Goal: Task Accomplishment & Management: Manage account settings

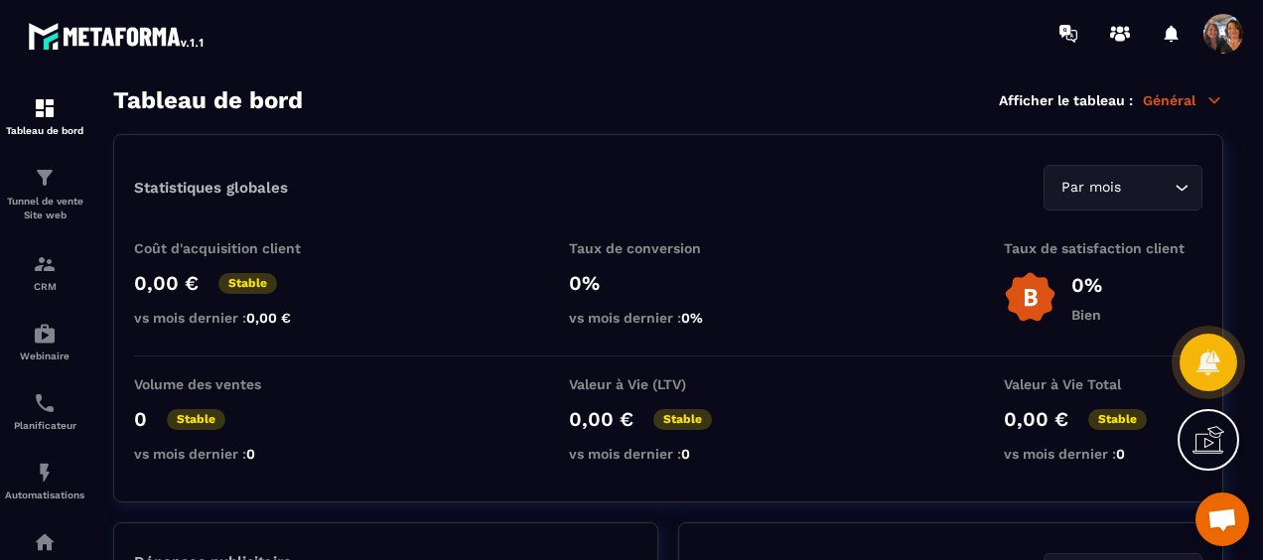
scroll to position [3448, 0]
click at [1069, 34] on icon at bounding box center [1065, 31] width 11 height 13
click at [1063, 32] on icon at bounding box center [1065, 31] width 11 height 13
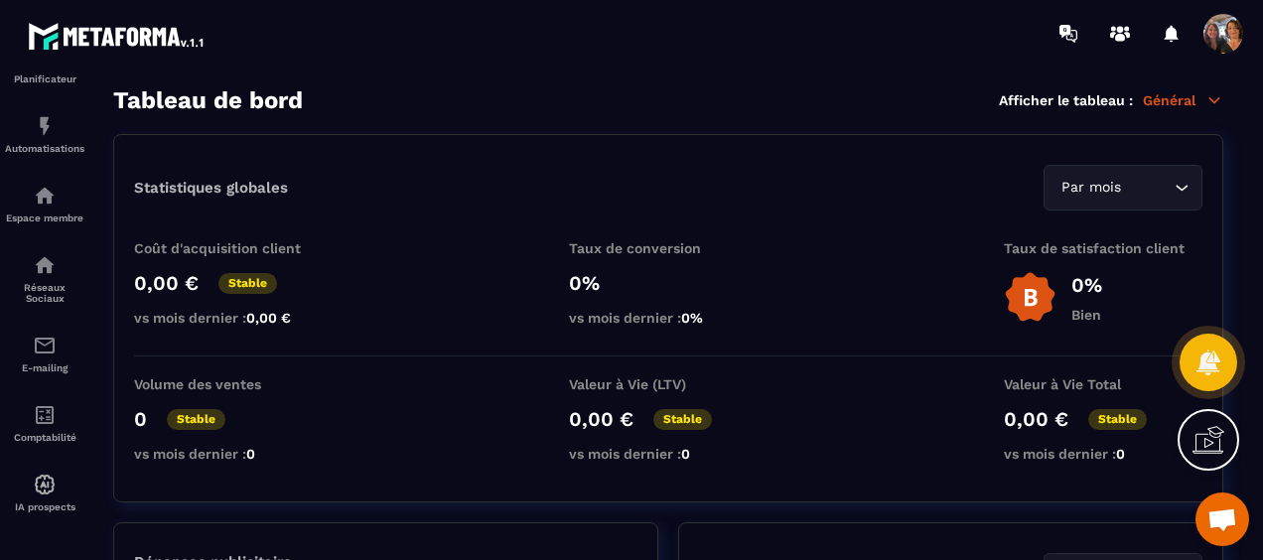
scroll to position [0, 0]
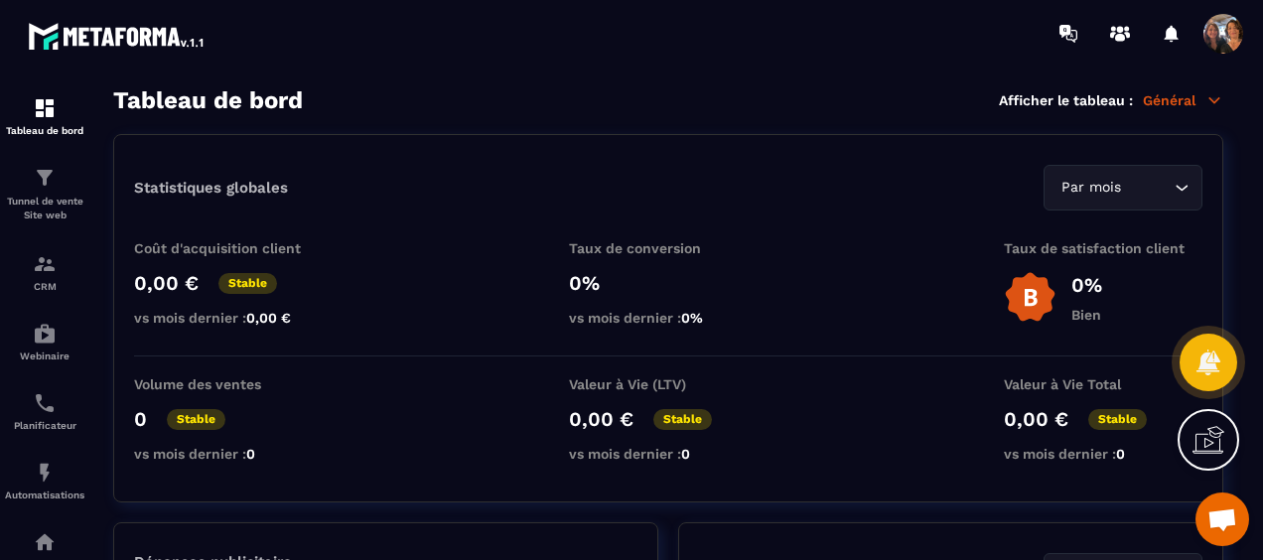
click at [1228, 36] on span at bounding box center [1224, 34] width 40 height 40
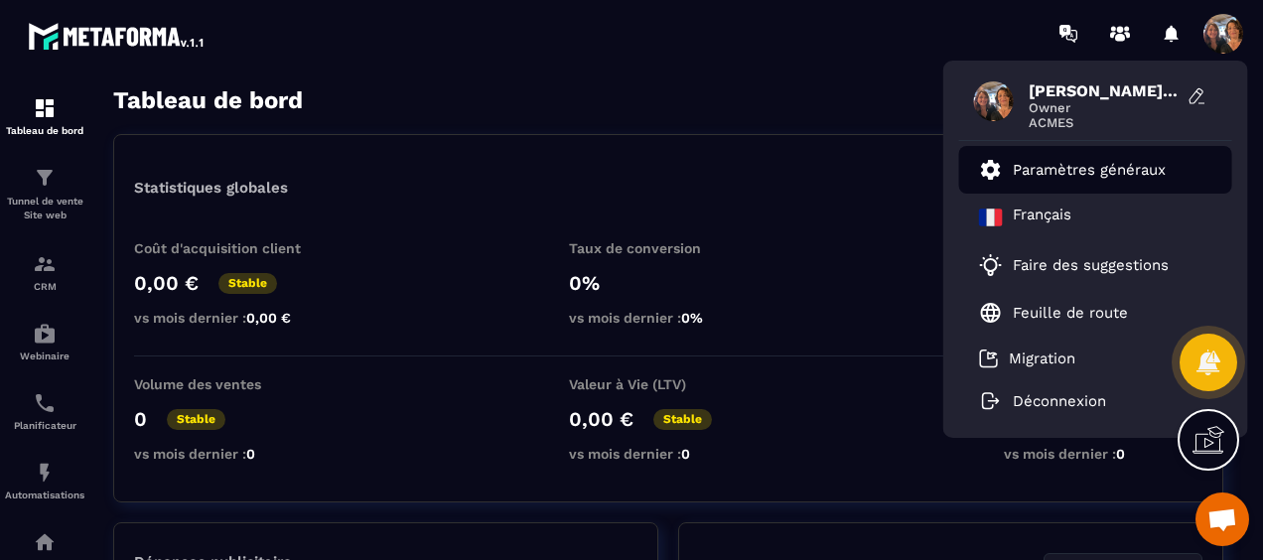
click at [1101, 165] on p "Paramètres généraux" at bounding box center [1089, 170] width 153 height 18
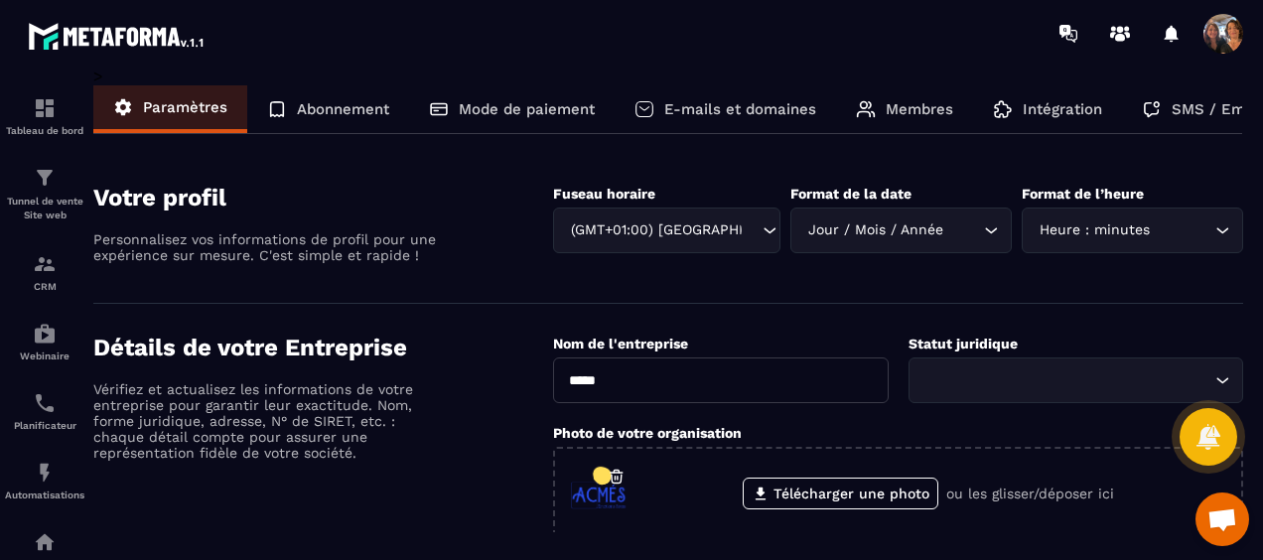
click at [1215, 26] on span at bounding box center [1224, 34] width 40 height 40
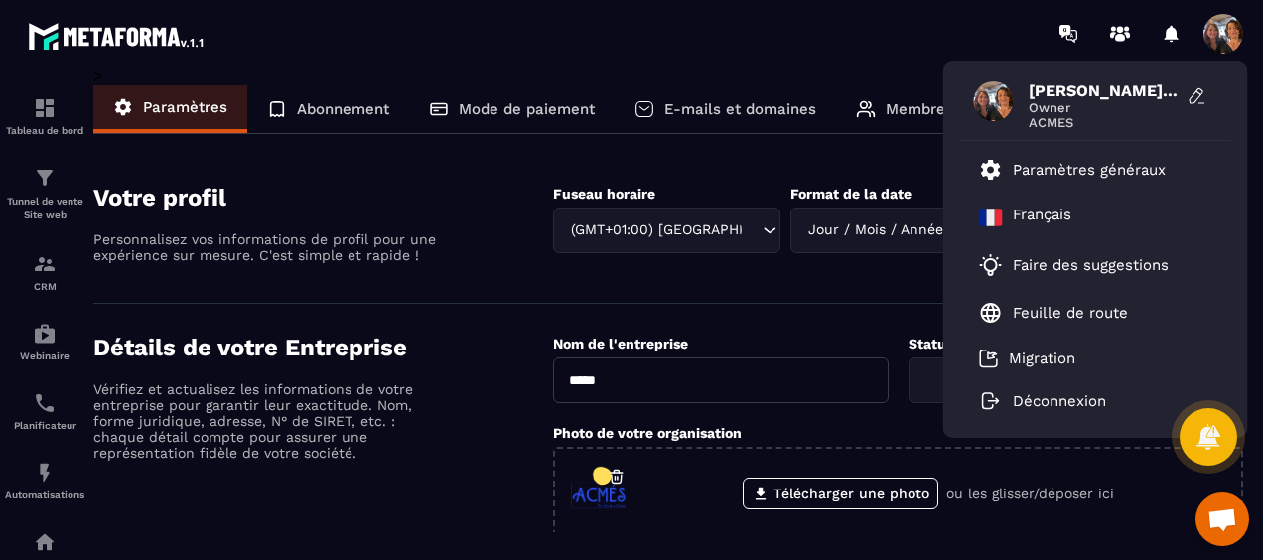
click at [936, 42] on div "[PERSON_NAME] et [PERSON_NAME] Owner ACMES Paramètres généraux [DEMOGRAPHIC_DAT…" at bounding box center [748, 33] width 1030 height 67
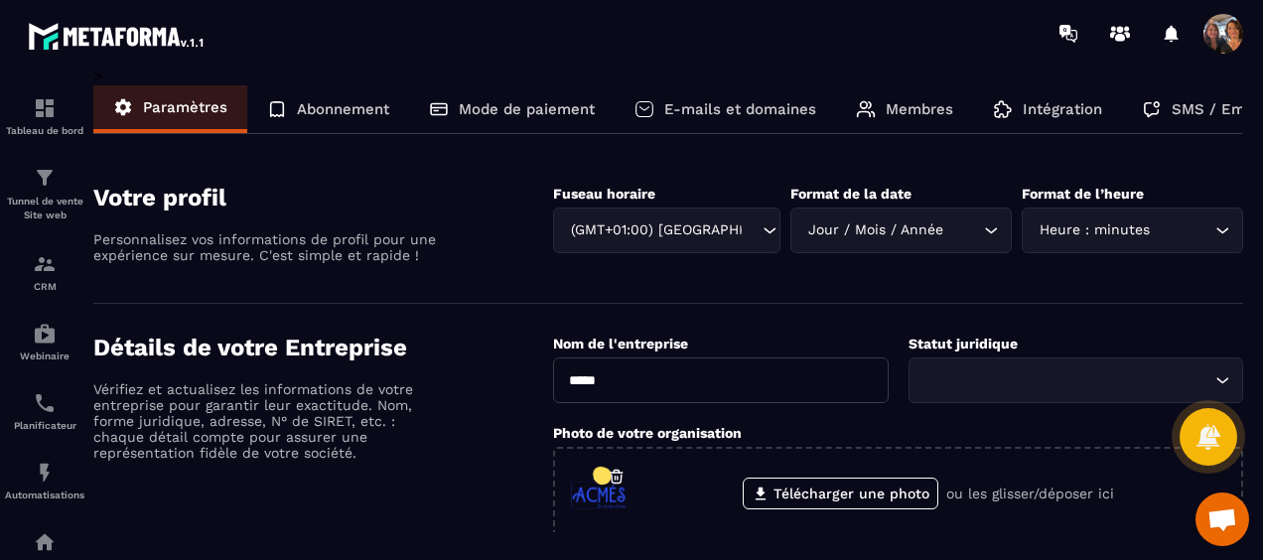
click at [1230, 530] on span "Ouvrir le chat" at bounding box center [1223, 521] width 32 height 26
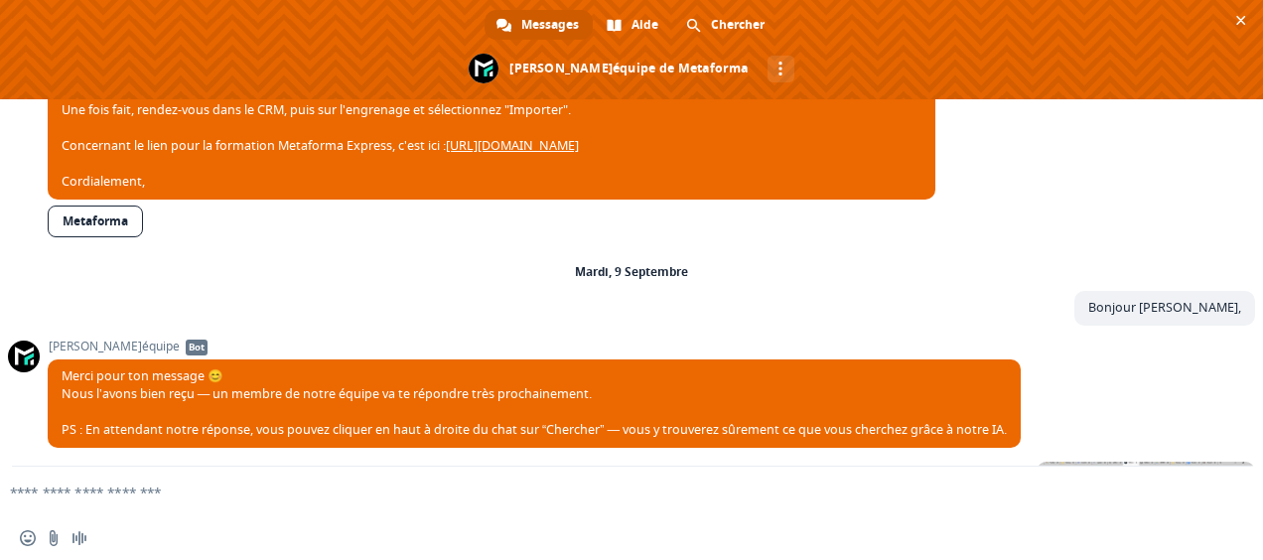
scroll to position [667, 0]
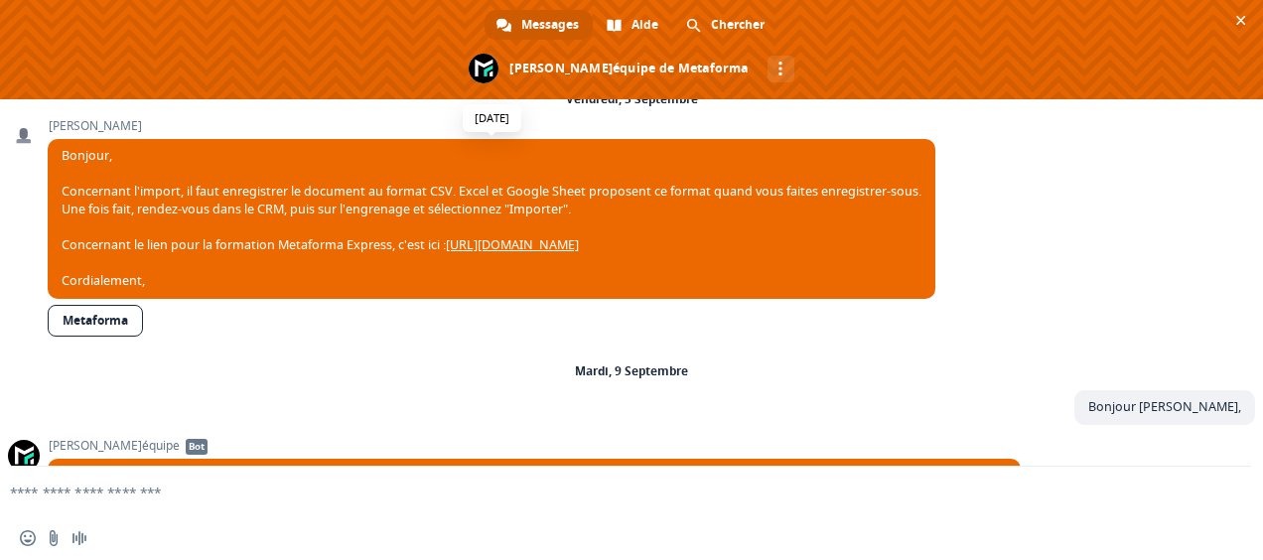
click at [525, 253] on link "[URL][DOMAIN_NAME]" at bounding box center [512, 244] width 133 height 17
